Goal: Task Accomplishment & Management: Complete application form

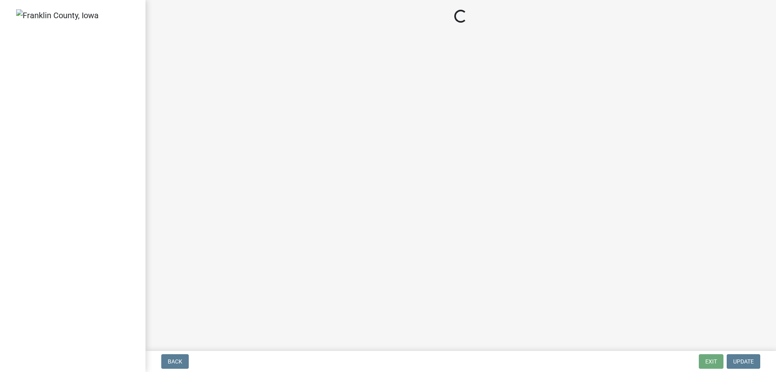
select select "3: 3"
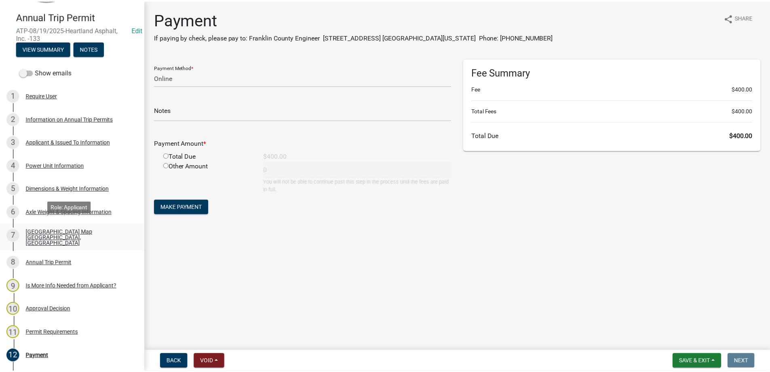
scroll to position [121, 0]
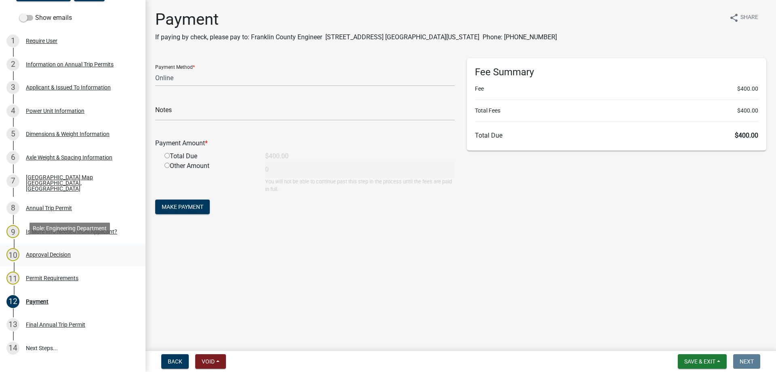
click at [61, 251] on div "Approval Decision" at bounding box center [48, 254] width 45 height 6
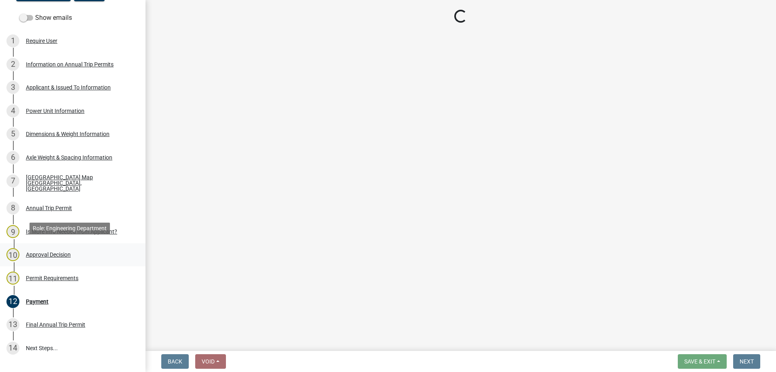
select select "8c6c25e9-9d4c-4273-8cab-99342f13476a"
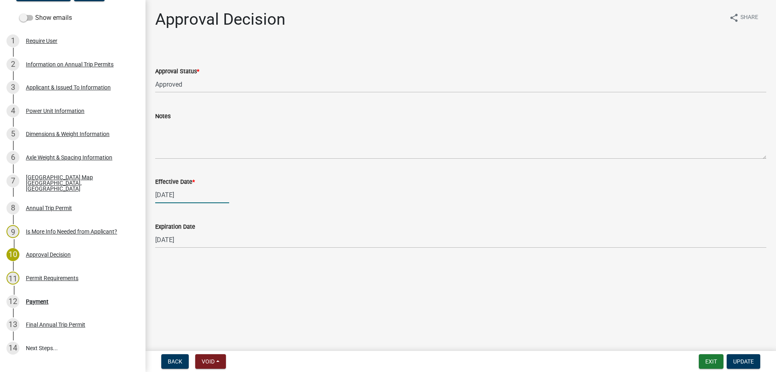
click at [192, 194] on div "[DATE]" at bounding box center [192, 194] width 74 height 17
select select "8"
select select "2025"
click at [205, 287] on div "28" at bounding box center [202, 289] width 13 height 13
type input "[DATE]"
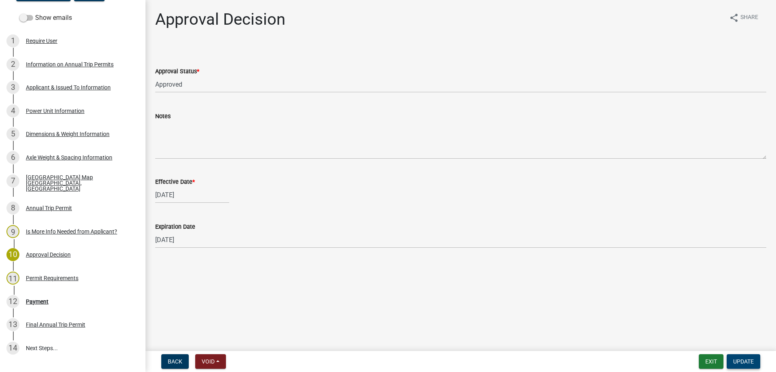
click at [740, 362] on span "Update" at bounding box center [743, 361] width 21 height 6
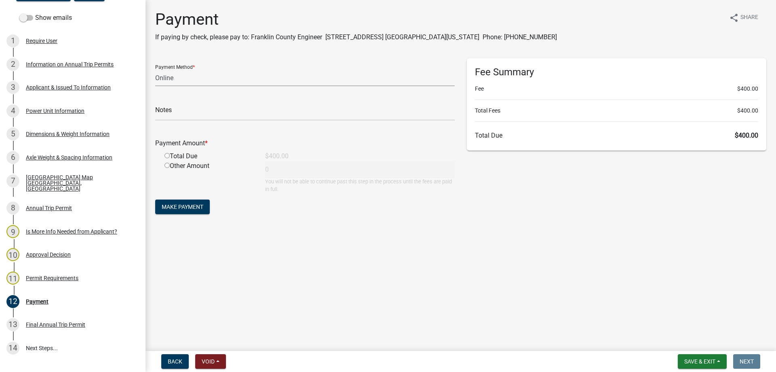
click at [174, 81] on select "Credit Card POS Check Cash Online" at bounding box center [305, 78] width 300 height 17
select select "1: 0"
click at [155, 70] on select "Credit Card POS Check Cash Online" at bounding box center [305, 78] width 300 height 17
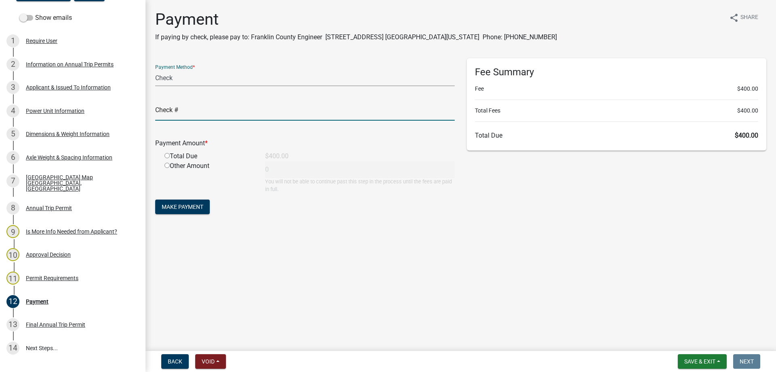
click at [176, 110] on input "text" at bounding box center [305, 112] width 300 height 17
type input "mailing check"
click at [166, 157] on input "radio" at bounding box center [167, 155] width 5 height 5
radio input "true"
type input "400"
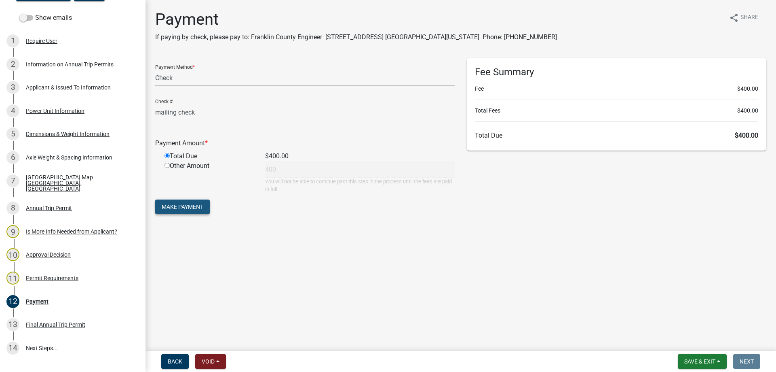
click at [188, 204] on span "Make Payment" at bounding box center [183, 206] width 42 height 6
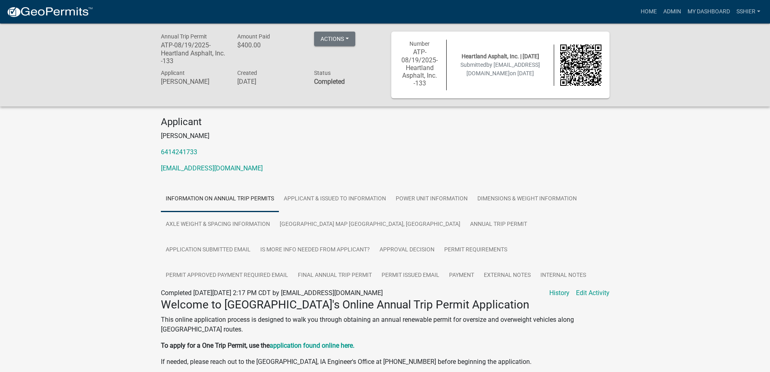
scroll to position [40, 0]
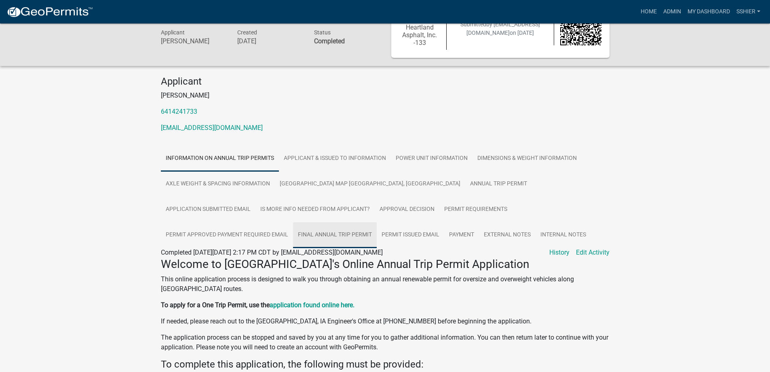
click at [293, 232] on link "Final Annual Trip Permit" at bounding box center [335, 235] width 84 height 26
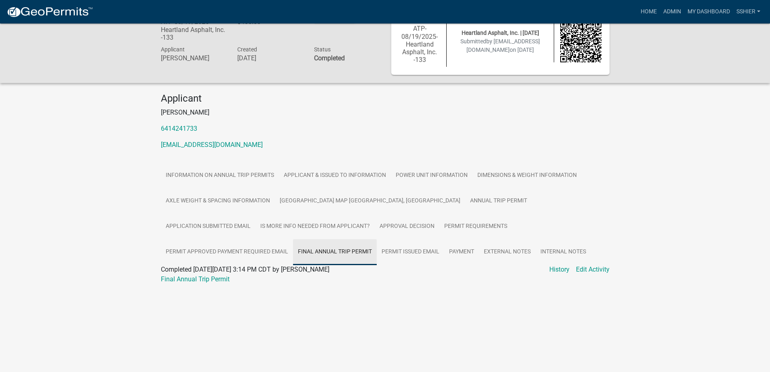
scroll to position [23, 0]
click at [218, 281] on link "Final Annual Trip Permit" at bounding box center [195, 279] width 69 height 8
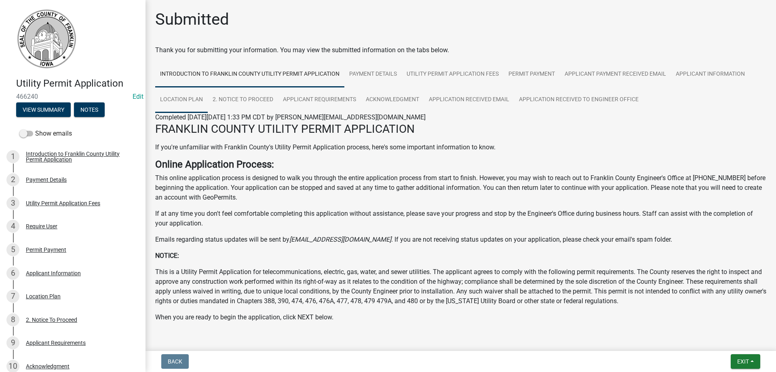
click at [185, 99] on link "Location Plan" at bounding box center [181, 100] width 53 height 26
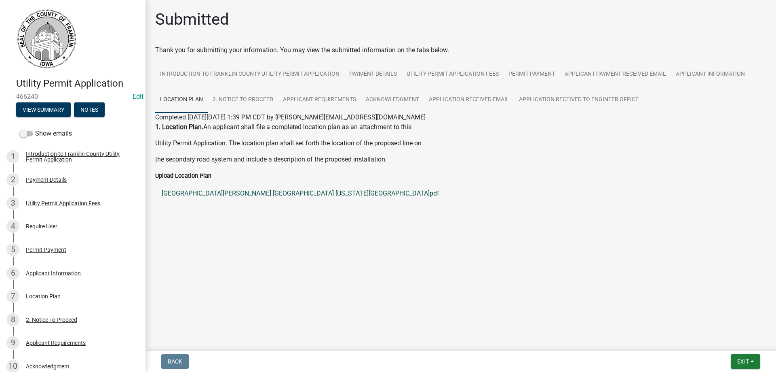
click at [242, 192] on link "[GEOGRAPHIC_DATA][PERSON_NAME] [GEOGRAPHIC_DATA] [US_STATE][GEOGRAPHIC_DATA]pdf" at bounding box center [460, 193] width 611 height 19
click at [292, 68] on link "Introduction to Franklin County Utility Permit Application" at bounding box center [249, 74] width 189 height 26
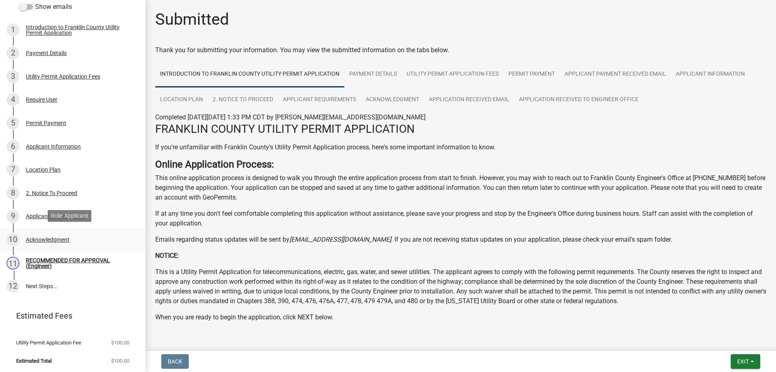
scroll to position [128, 0]
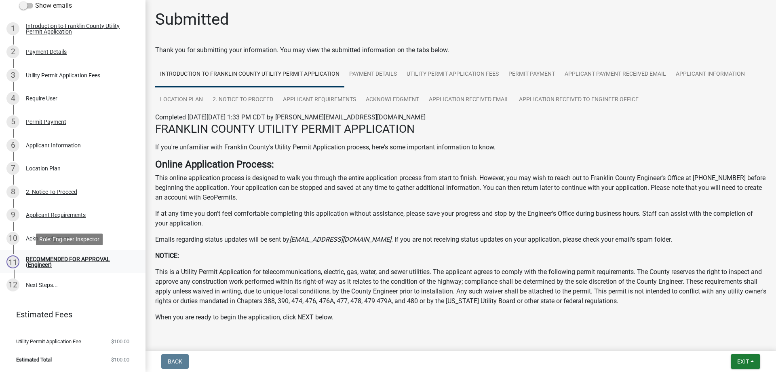
click at [42, 260] on div "RECOMMENDED FOR APPROVAL (Engineer)" at bounding box center [79, 261] width 107 height 11
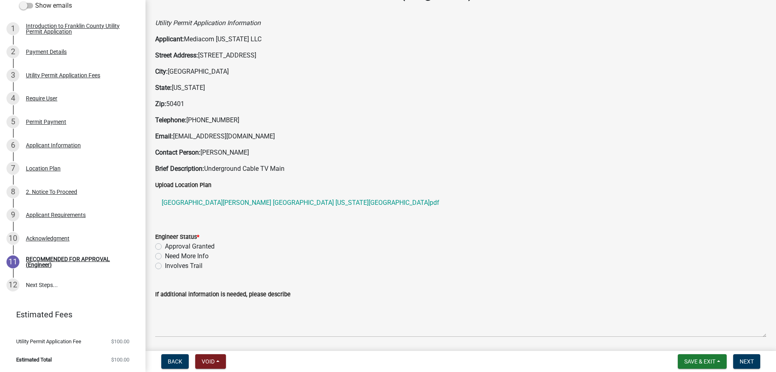
scroll to position [40, 0]
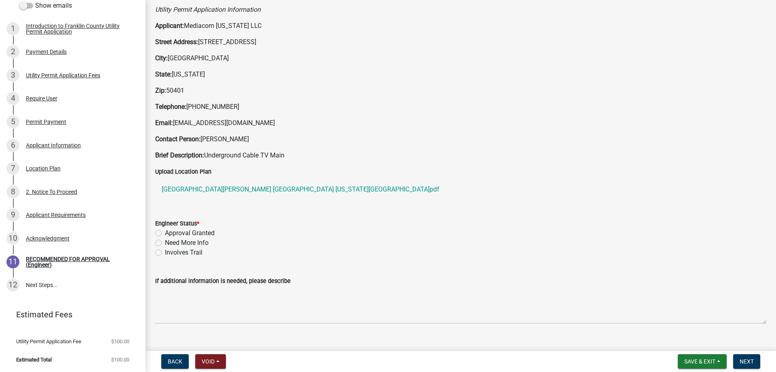
click at [165, 235] on label "Approval Granted" at bounding box center [190, 233] width 50 height 10
click at [165, 233] on input "Approval Granted" at bounding box center [167, 230] width 5 height 5
radio input "true"
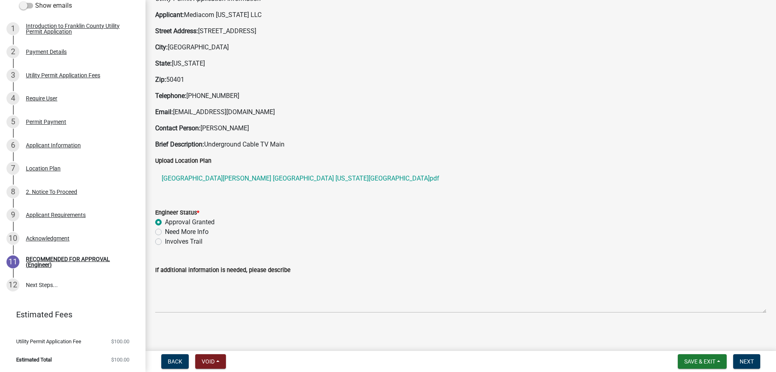
scroll to position [55, 0]
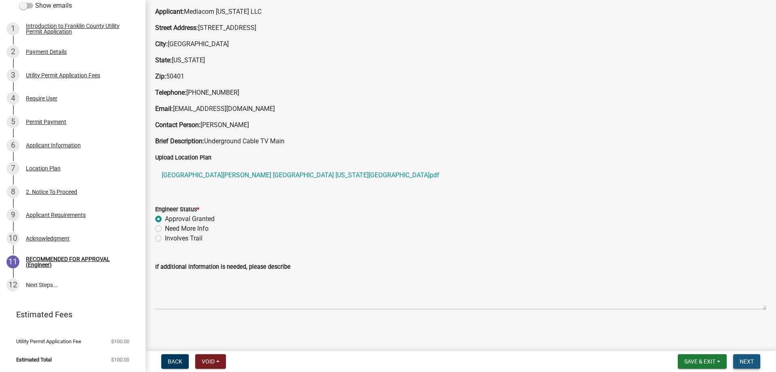
click at [748, 359] on span "Next" at bounding box center [747, 361] width 14 height 6
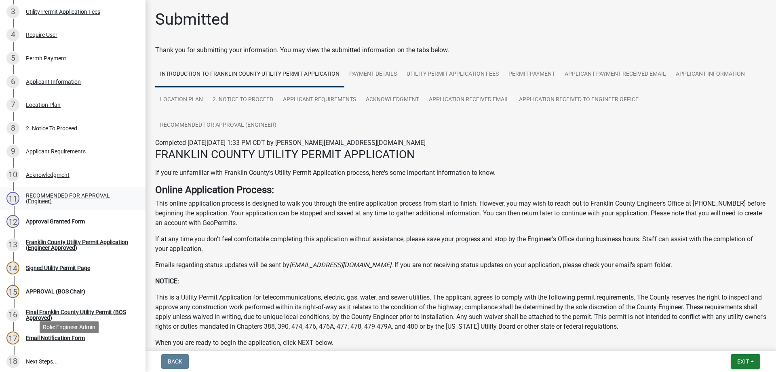
scroll to position [146, 0]
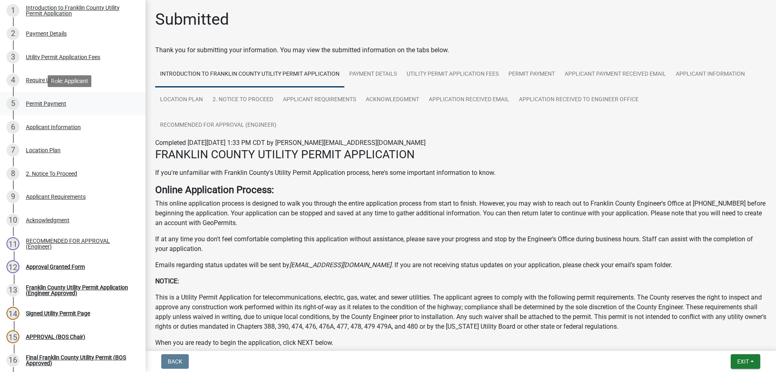
click at [43, 105] on div "Permit Payment" at bounding box center [46, 104] width 40 height 6
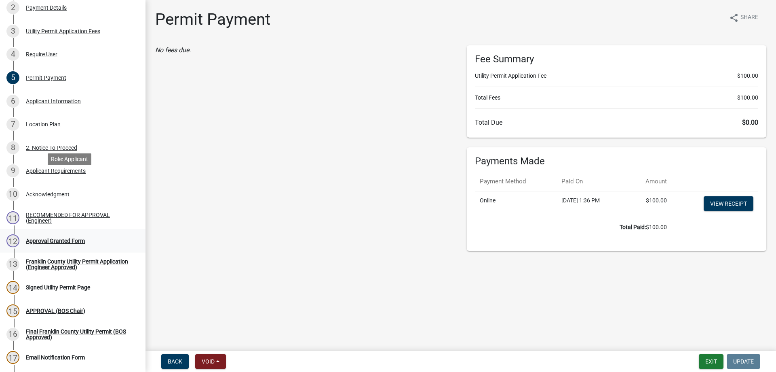
scroll to position [186, 0]
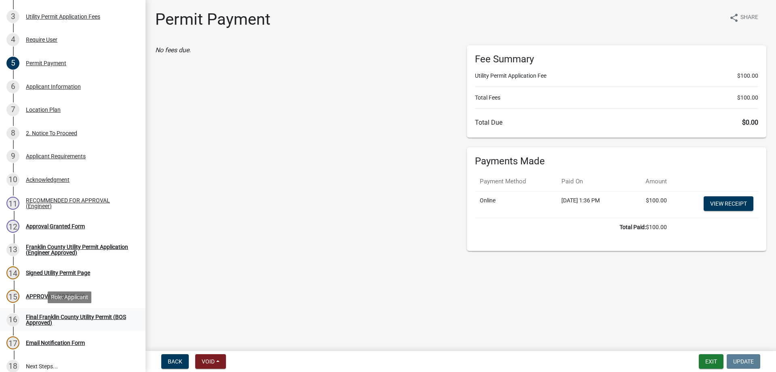
click at [66, 315] on div "Final Franklin County Utility Permit (BOS Approved)" at bounding box center [79, 319] width 107 height 11
click at [40, 295] on div "APPROVAL (BOS Chair)" at bounding box center [55, 296] width 59 height 6
click at [38, 270] on div "Signed Utility Permit Page" at bounding box center [58, 273] width 64 height 6
click at [44, 225] on div "Approval Granted Form" at bounding box center [55, 226] width 59 height 6
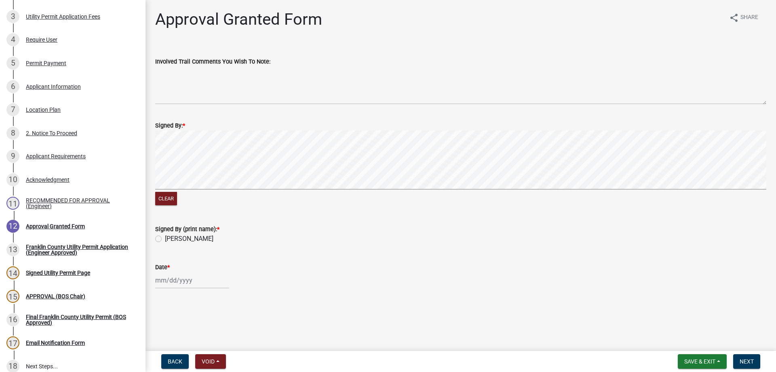
click at [165, 240] on label "[PERSON_NAME]" at bounding box center [189, 239] width 49 height 10
click at [165, 239] on input "[PERSON_NAME]" at bounding box center [167, 236] width 5 height 5
radio input "true"
click at [164, 279] on div at bounding box center [192, 280] width 74 height 17
select select "8"
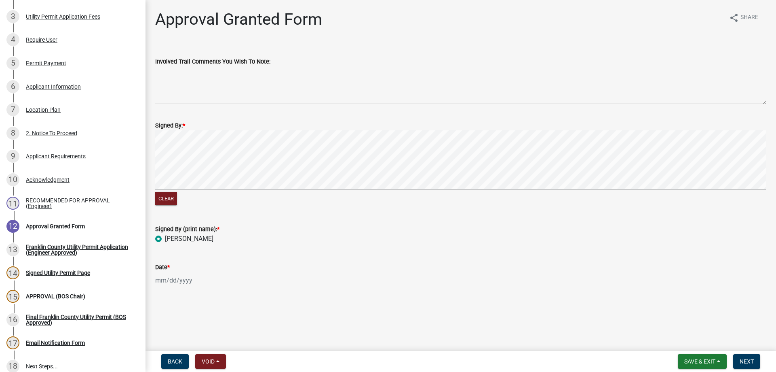
select select "2025"
click at [188, 233] on div "20" at bounding box center [189, 236] width 13 height 13
type input "[DATE]"
click at [749, 361] on span "Next" at bounding box center [747, 361] width 14 height 6
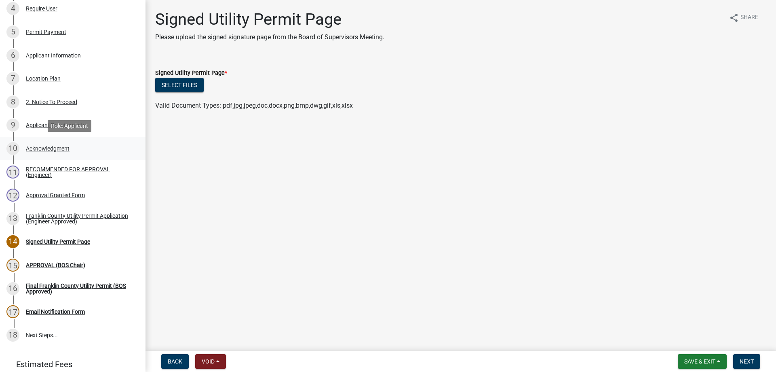
scroll to position [267, 0]
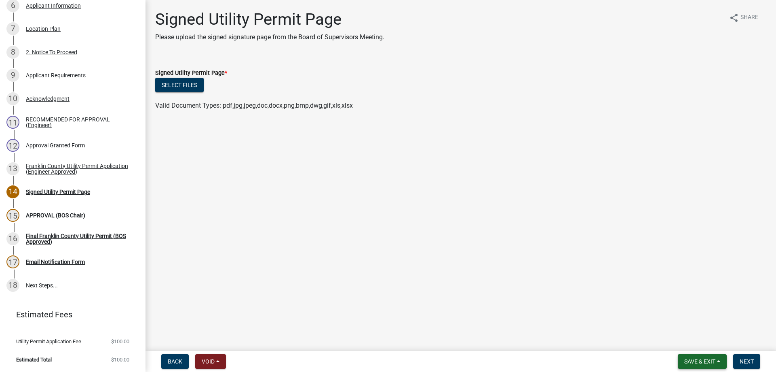
click at [710, 359] on span "Save & Exit" at bounding box center [700, 361] width 31 height 6
click at [701, 343] on button "Save & Exit" at bounding box center [694, 339] width 65 height 19
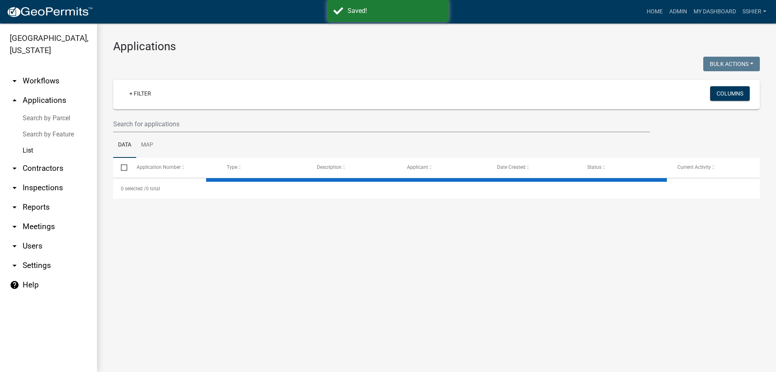
select select "3: 100"
